Goal: Information Seeking & Learning: Check status

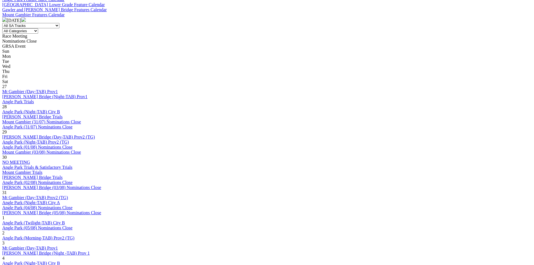
scroll to position [236, 0]
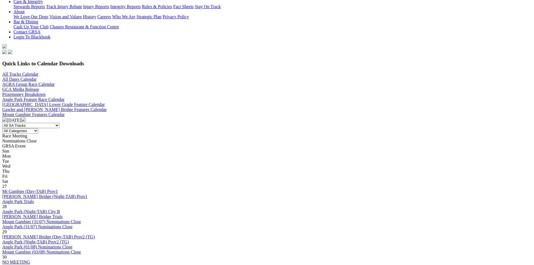
scroll to position [208, 0]
